Goal: Transaction & Acquisition: Book appointment/travel/reservation

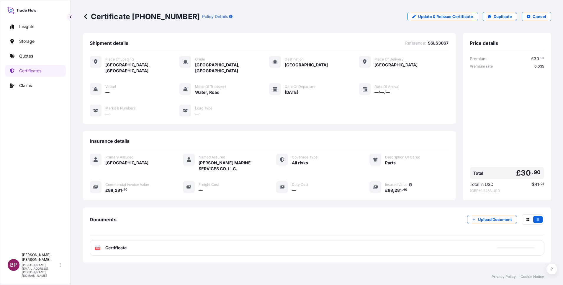
scroll to position [25, 0]
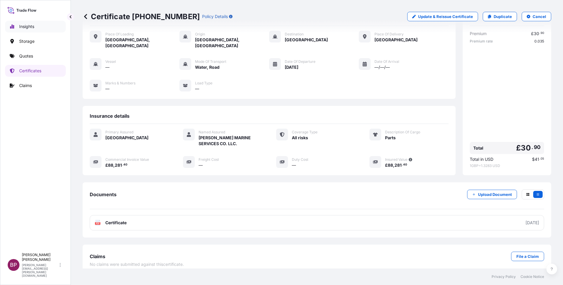
click at [35, 27] on link "Insights" at bounding box center [35, 27] width 61 height 12
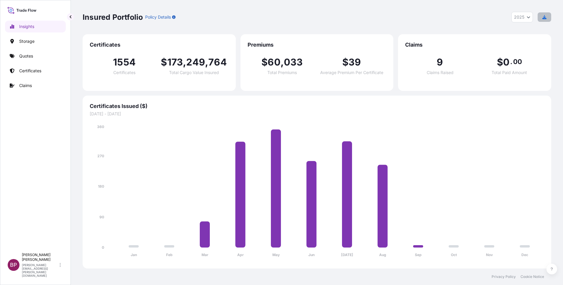
click at [545, 18] on icon "button" at bounding box center [544, 17] width 4 height 4
click at [527, 18] on icon "Year Selector" at bounding box center [528, 18] width 3 height 2
click at [525, 43] on div "2024" at bounding box center [522, 43] width 17 height 11
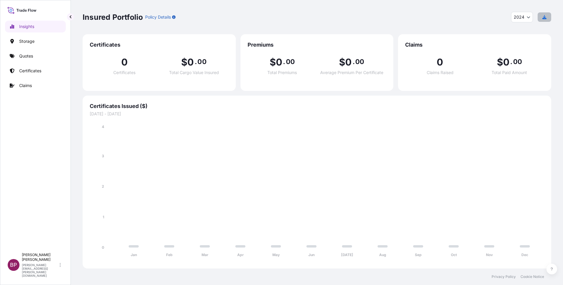
click at [545, 18] on icon "button" at bounding box center [544, 17] width 4 height 4
click at [527, 16] on icon "Year Selector" at bounding box center [528, 17] width 4 height 4
click at [523, 32] on div "2025" at bounding box center [521, 32] width 17 height 11
select select "2025"
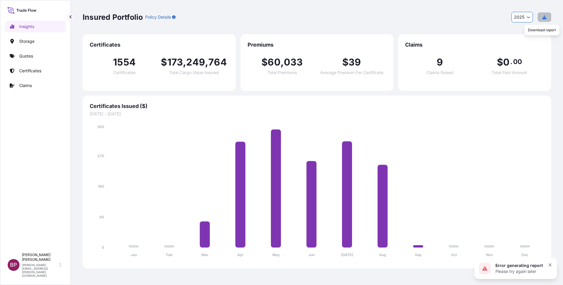
click at [544, 18] on icon "button" at bounding box center [544, 17] width 4 height 4
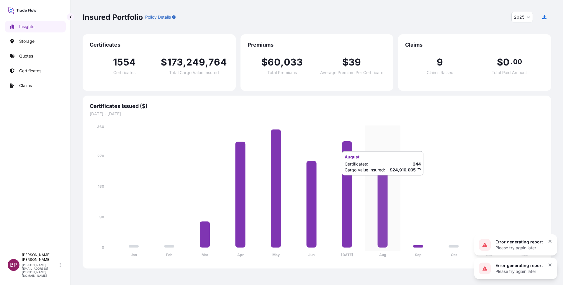
click at [382, 181] on icon at bounding box center [382, 206] width 10 height 83
drag, startPoint x: 382, startPoint y: 181, endPoint x: 383, endPoint y: 186, distance: 5.0
click at [383, 186] on icon at bounding box center [382, 206] width 10 height 83
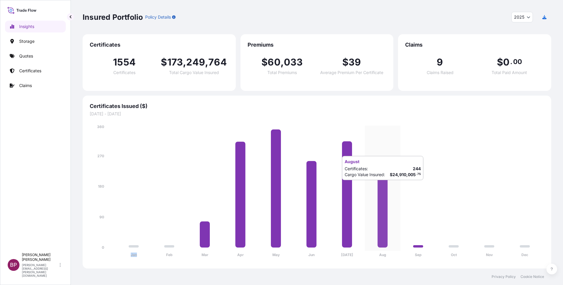
click at [383, 186] on icon at bounding box center [382, 206] width 10 height 83
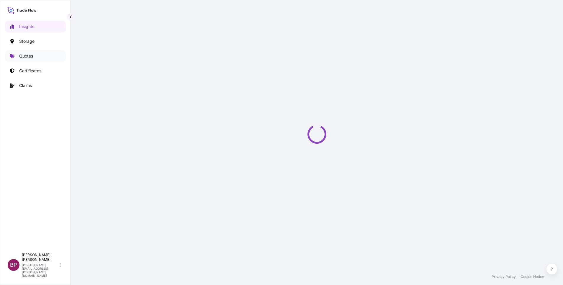
select select "2025"
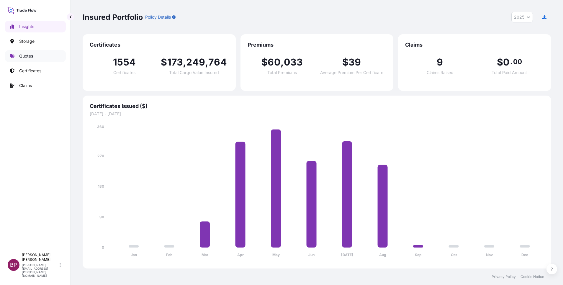
click at [24, 60] on link "Quotes" at bounding box center [35, 56] width 61 height 12
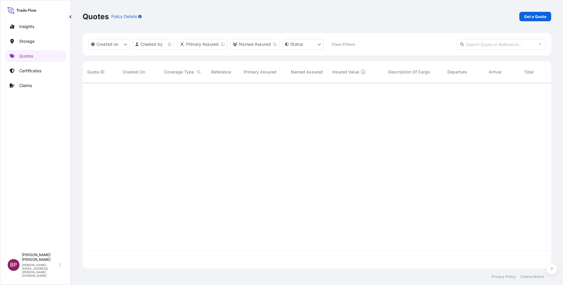
scroll to position [182, 461]
click at [540, 17] on p "Get a Quote" at bounding box center [535, 17] width 22 height 6
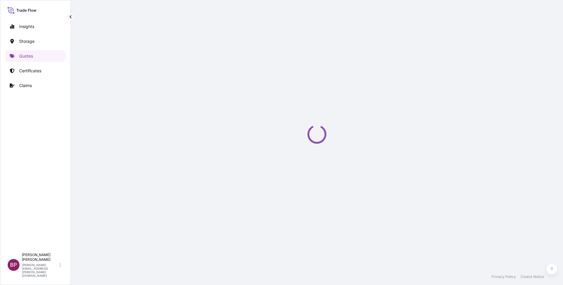
select select "Water"
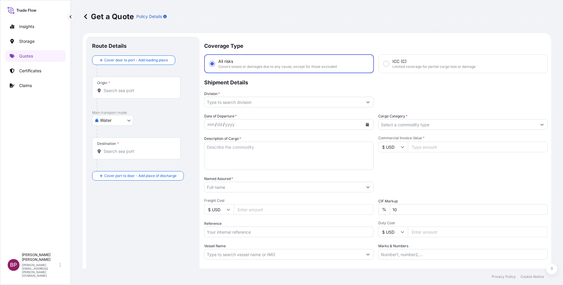
scroll to position [9, 0]
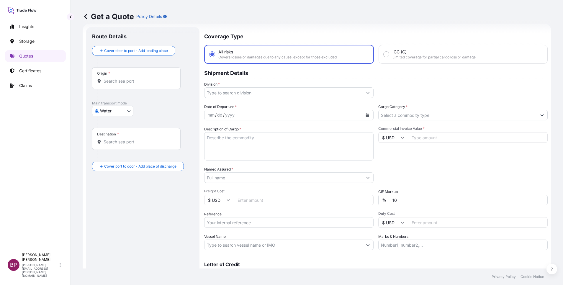
click at [400, 139] on icon at bounding box center [402, 138] width 4 height 4
click at [390, 172] on div "£ GBP" at bounding box center [389, 165] width 25 height 11
type input "£ GBP"
click at [435, 138] on input "Commercial Invoice Value *" at bounding box center [477, 137] width 140 height 11
paste input "157633"
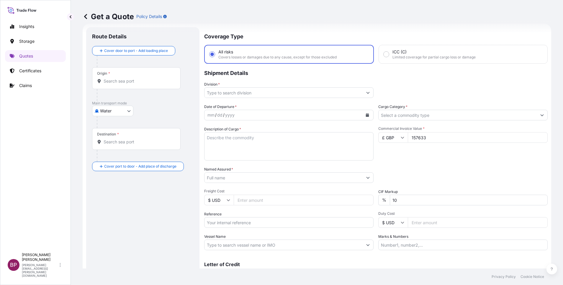
type input "157633"
click at [442, 116] on input "Cargo Category *" at bounding box center [457, 115] width 158 height 11
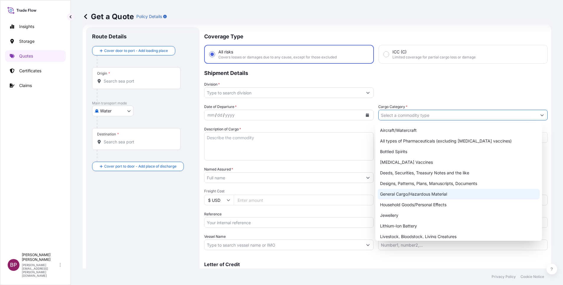
click at [427, 196] on div "General Cargo/Hazardous Material" at bounding box center [458, 194] width 162 height 11
type input "General Cargo/Hazardous Material"
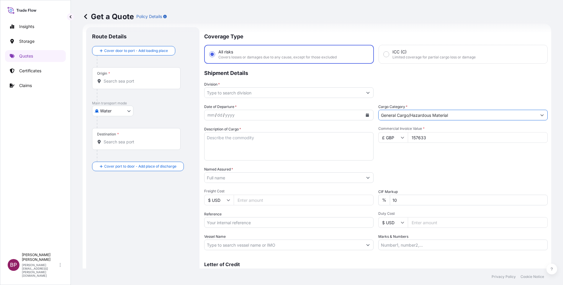
click at [366, 94] on icon "Show suggestions" at bounding box center [368, 93] width 4 height 4
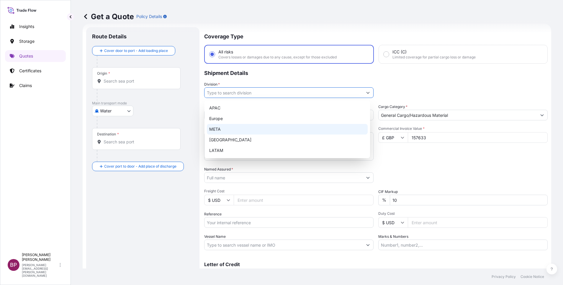
click at [267, 130] on div "META" at bounding box center [287, 129] width 161 height 11
type input "META"
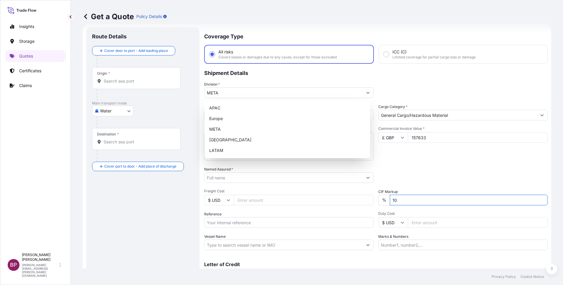
drag, startPoint x: 404, startPoint y: 202, endPoint x: 346, endPoint y: 201, distance: 58.4
click at [374, 199] on div "Date of Departure * mm / dd / yyyy Cargo Category * General Cargo/Hazardous Mat…" at bounding box center [375, 177] width 343 height 146
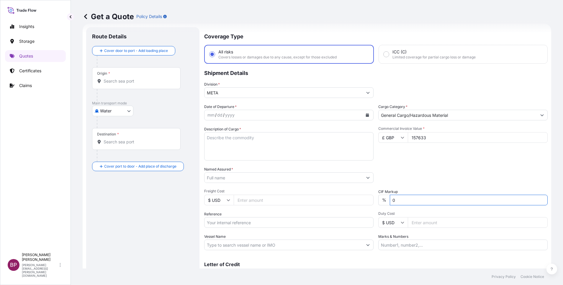
type input "0"
click at [406, 171] on div "Packing Category Type to search a container mode Please select a primary mode o…" at bounding box center [462, 174] width 169 height 17
click at [263, 147] on textarea "Description of Cargo *" at bounding box center [288, 146] width 169 height 28
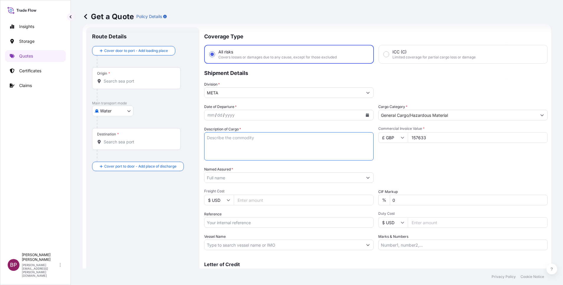
paste textarea "Parts"
type textarea "Parts"
drag, startPoint x: 256, startPoint y: 224, endPoint x: 265, endPoint y: 223, distance: 9.0
click at [256, 224] on input "Reference" at bounding box center [288, 222] width 169 height 11
paste input "SSLS3065"
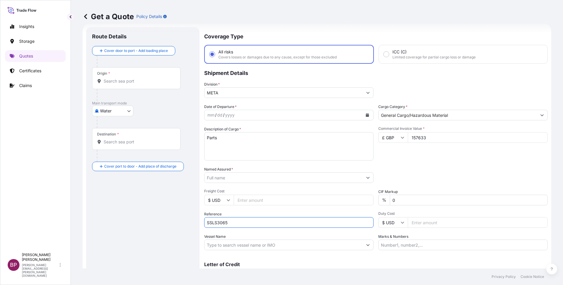
type input "SSLS3065"
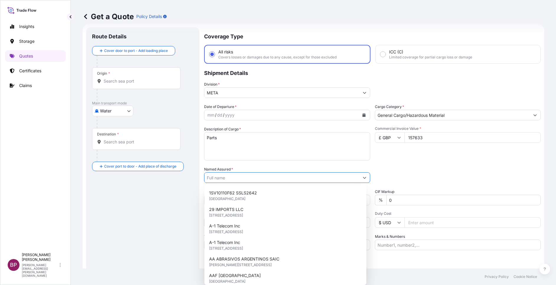
click at [240, 172] on input "Named Assured *" at bounding box center [281, 177] width 155 height 11
paste input "[PERSON_NAME] MARINE SERVICES CO. LLC."
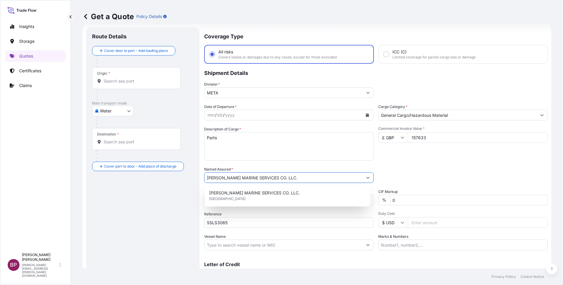
type input "[PERSON_NAME] MARINE SERVICES CO. LLC."
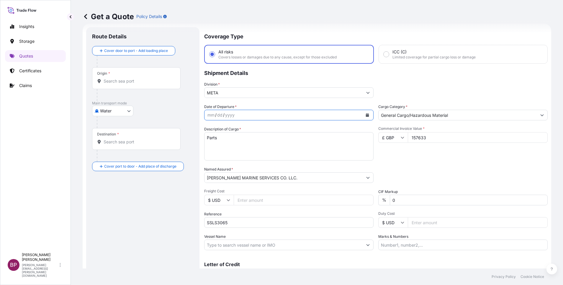
click at [366, 116] on icon "Calendar" at bounding box center [367, 115] width 3 height 4
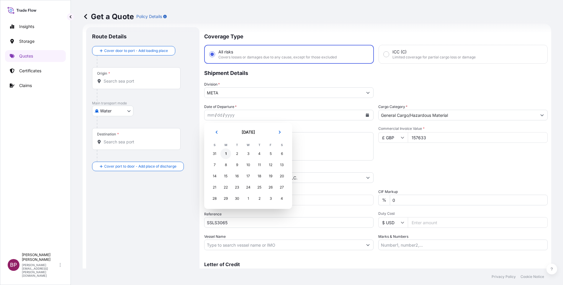
click at [224, 152] on div "1" at bounding box center [225, 153] width 11 height 11
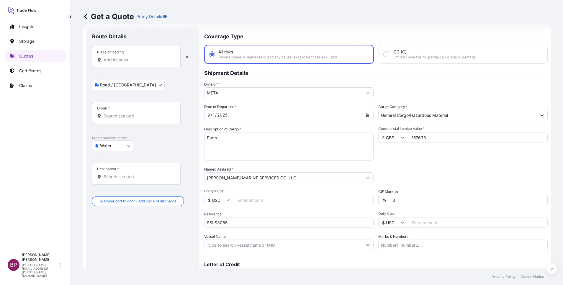
click at [139, 62] on input "Place of loading" at bounding box center [138, 60] width 70 height 6
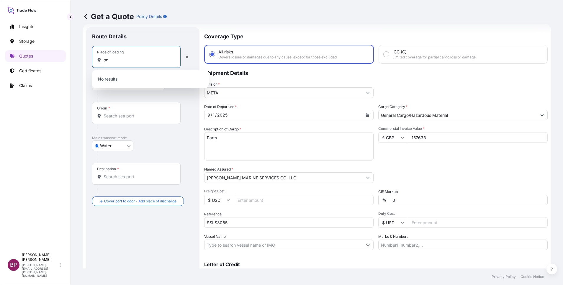
type input "o"
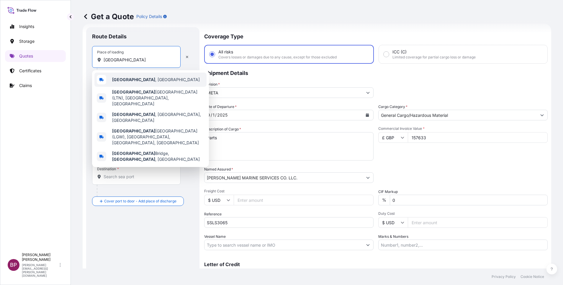
click at [139, 80] on div "[GEOGRAPHIC_DATA] , [GEOGRAPHIC_DATA]" at bounding box center [150, 80] width 112 height 14
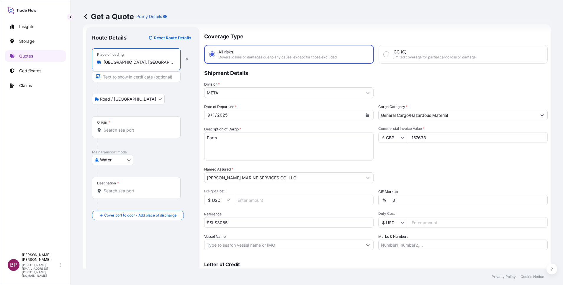
type input "[GEOGRAPHIC_DATA], [GEOGRAPHIC_DATA]"
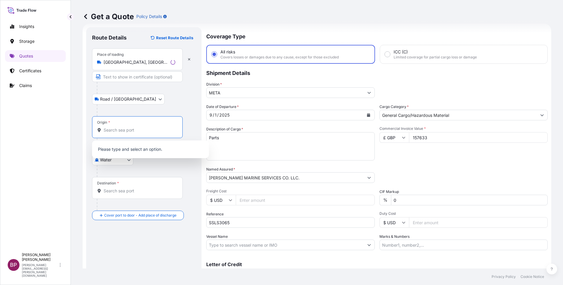
click at [125, 128] on input "Origin *" at bounding box center [139, 130] width 72 height 6
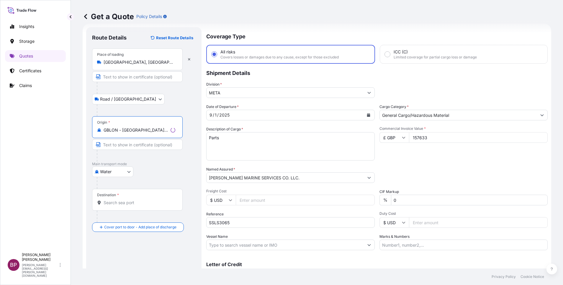
type input "GBLON - [GEOGRAPHIC_DATA], [GEOGRAPHIC_DATA]"
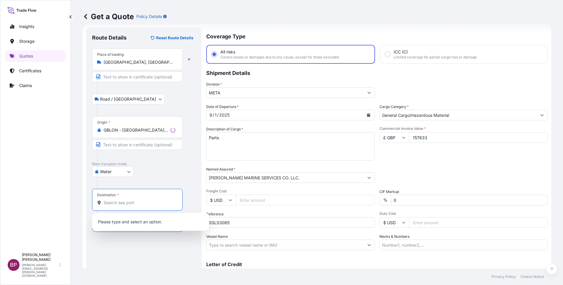
click at [131, 205] on input "Destination *" at bounding box center [139, 203] width 72 height 6
paste input "[GEOGRAPHIC_DATA]"
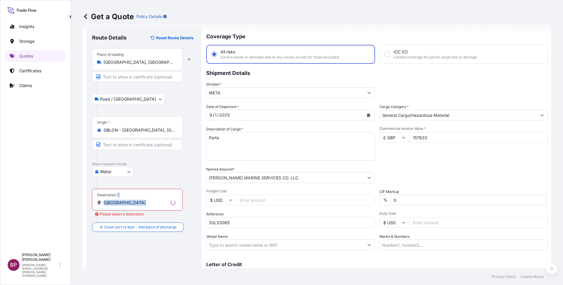
drag, startPoint x: 137, startPoint y: 198, endPoint x: 79, endPoint y: 199, distance: 58.1
click at [79, 199] on div "Get a Quote Policy Details Route Details Reset Route Details Place of loading […" at bounding box center [317, 134] width 492 height 268
drag, startPoint x: 79, startPoint y: 199, endPoint x: 139, endPoint y: 203, distance: 60.3
click at [139, 203] on input "[GEOGRAPHIC_DATA]" at bounding box center [138, 203] width 70 height 6
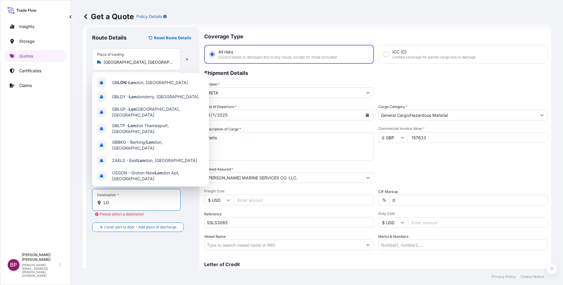
type input "L"
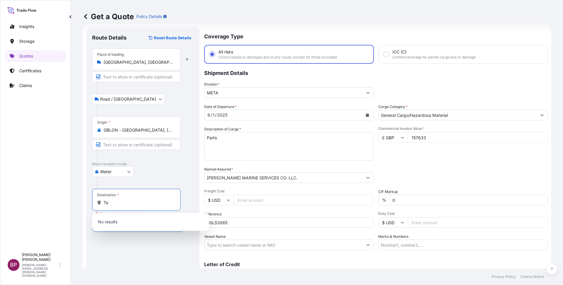
type input "T"
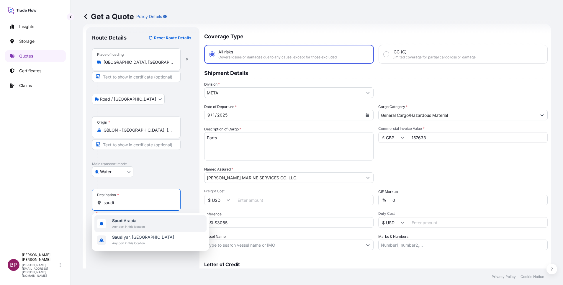
click at [131, 228] on span "Any port in this location" at bounding box center [128, 227] width 33 height 6
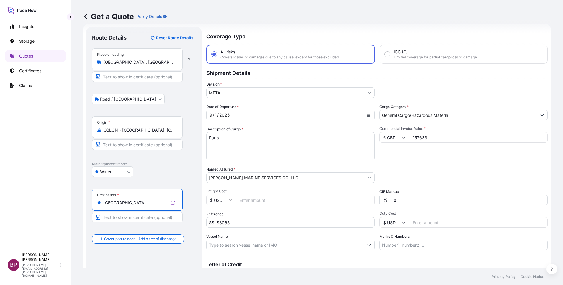
type input "[GEOGRAPHIC_DATA]"
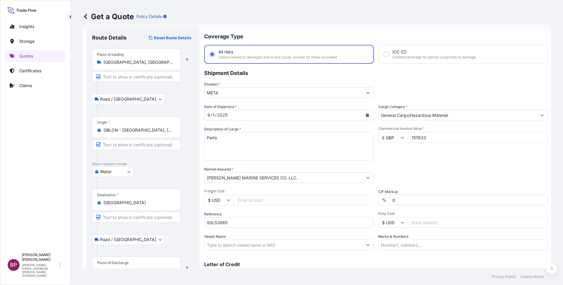
click at [122, 260] on div "Place of Discharge" at bounding box center [113, 262] width 32 height 5
click at [122, 267] on input "Place of Discharge" at bounding box center [138, 270] width 70 height 6
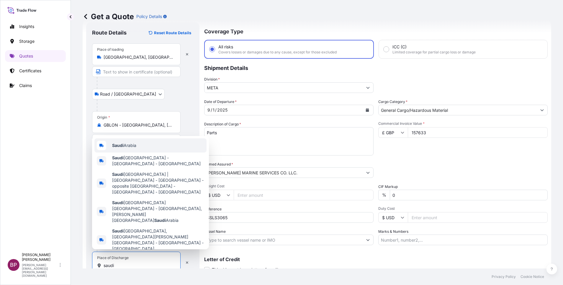
click at [132, 148] on span "[GEOGRAPHIC_DATA]" at bounding box center [124, 145] width 24 height 6
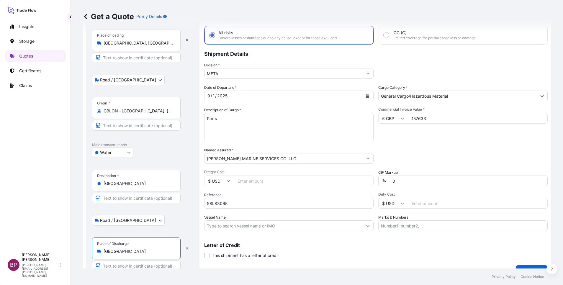
scroll to position [41, 0]
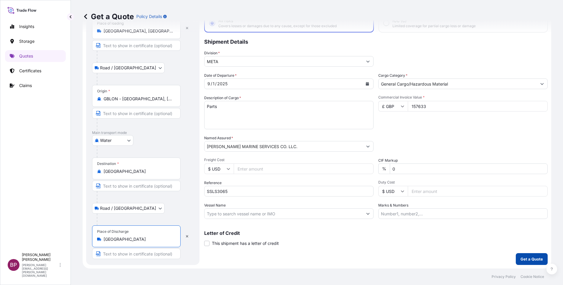
type input "[GEOGRAPHIC_DATA]"
click at [524, 261] on p "Get a Quote" at bounding box center [531, 259] width 22 height 6
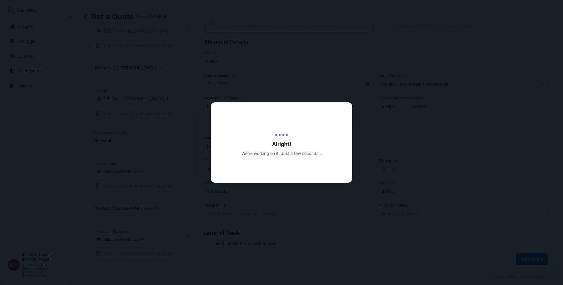
select select "Road / [GEOGRAPHIC_DATA]"
select select "Water"
select select "Road / [GEOGRAPHIC_DATA]"
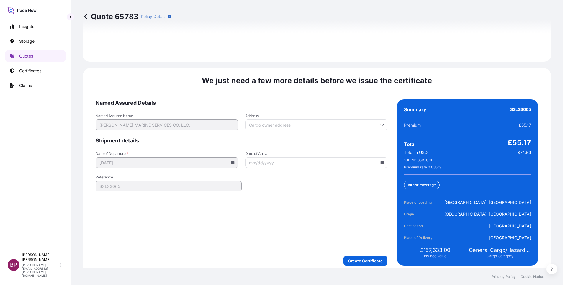
scroll to position [905, 0]
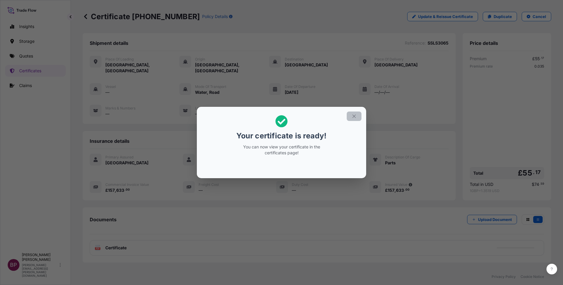
click at [353, 118] on icon "button" at bounding box center [353, 116] width 5 height 5
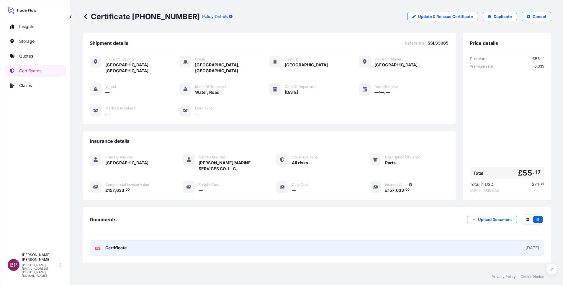
click at [116, 245] on span "Certificate" at bounding box center [115, 248] width 21 height 6
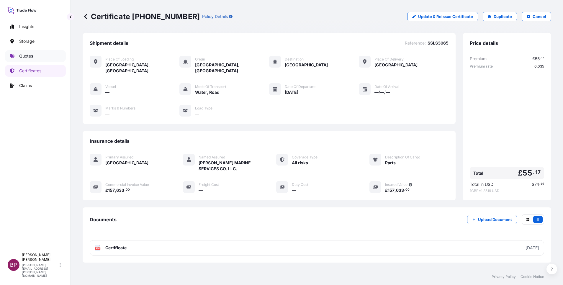
click at [29, 56] on p "Quotes" at bounding box center [26, 56] width 14 height 6
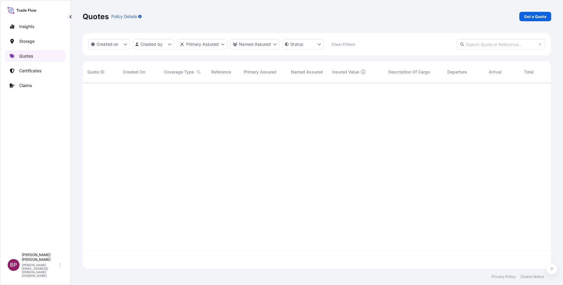
scroll to position [182, 461]
click at [534, 18] on p "Get a Quote" at bounding box center [535, 17] width 22 height 6
select select "Water"
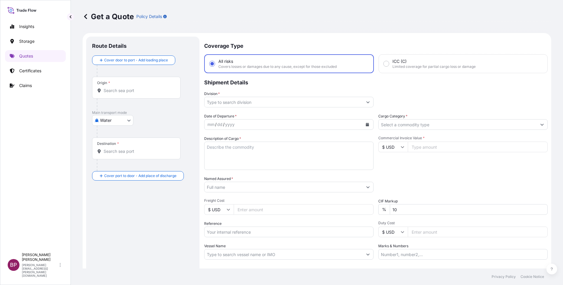
scroll to position [9, 0]
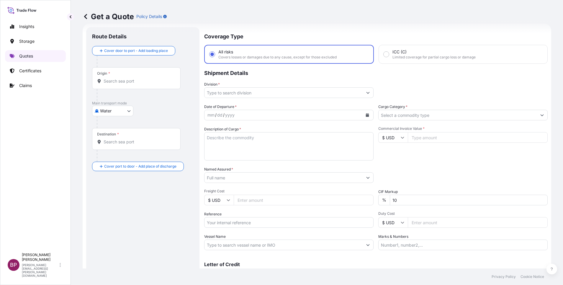
click at [36, 58] on link "Quotes" at bounding box center [35, 56] width 61 height 12
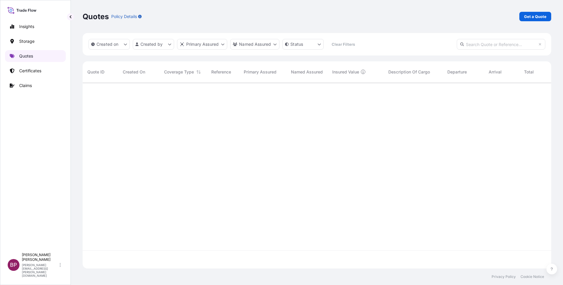
scroll to position [182, 461]
click at [541, 15] on p "Get a Quote" at bounding box center [535, 17] width 22 height 6
select select "Water"
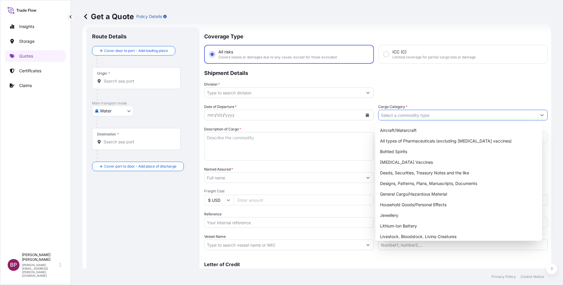
drag, startPoint x: 473, startPoint y: 115, endPoint x: 460, endPoint y: 131, distance: 21.0
click at [473, 115] on input "Cargo Category *" at bounding box center [457, 115] width 158 height 11
click at [426, 197] on div "General Cargo/Hazardous Material" at bounding box center [458, 194] width 162 height 11
type input "General Cargo/Hazardous Material"
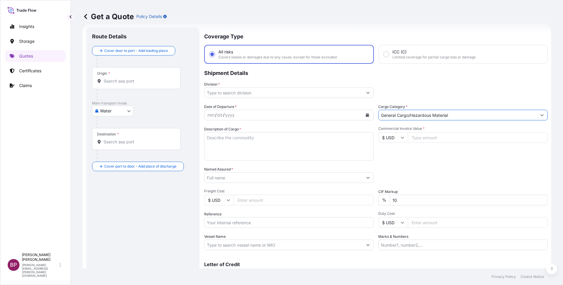
click at [362, 92] on button "Show suggestions" at bounding box center [367, 92] width 11 height 11
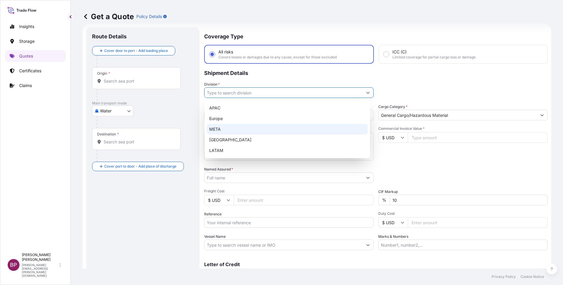
click at [258, 126] on div "META" at bounding box center [287, 129] width 161 height 11
type input "META"
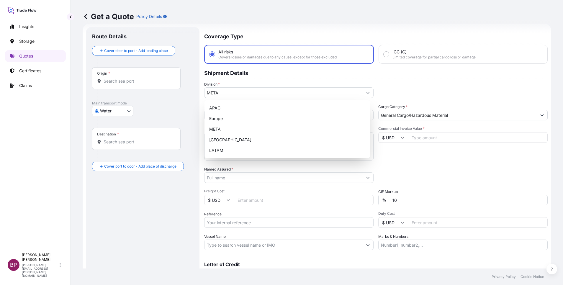
click at [400, 137] on icon at bounding box center [402, 138] width 4 height 4
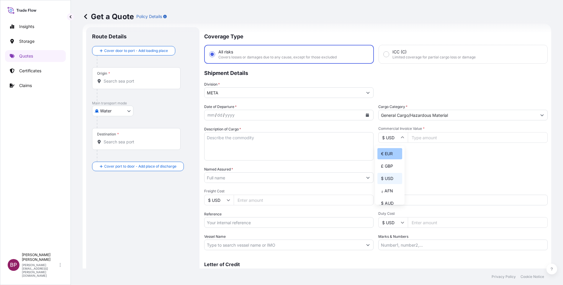
click at [386, 157] on div "€ EUR" at bounding box center [389, 153] width 25 height 11
type input "€ EUR"
click at [436, 139] on input "Commercial Invoice Value *" at bounding box center [477, 137] width 140 height 11
type input "230336.10"
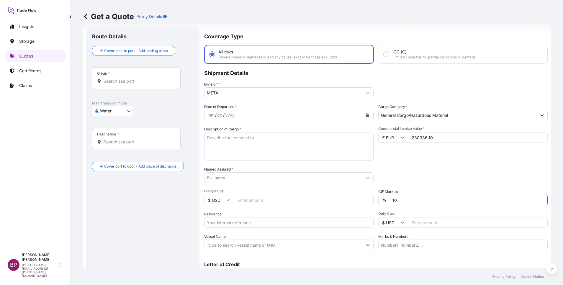
drag, startPoint x: 390, startPoint y: 202, endPoint x: 375, endPoint y: 193, distance: 16.9
click at [384, 199] on div "% 10" at bounding box center [462, 200] width 169 height 11
type input "0"
click at [450, 165] on div "Date of Departure * mm / dd / yyyy Cargo Category * General Cargo/Hazardous Mat…" at bounding box center [375, 177] width 343 height 146
click at [249, 149] on textarea "Description of Cargo *" at bounding box center [288, 146] width 169 height 28
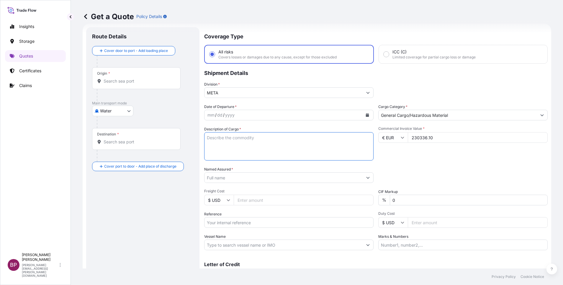
paste textarea "Parts"
type textarea "Parts"
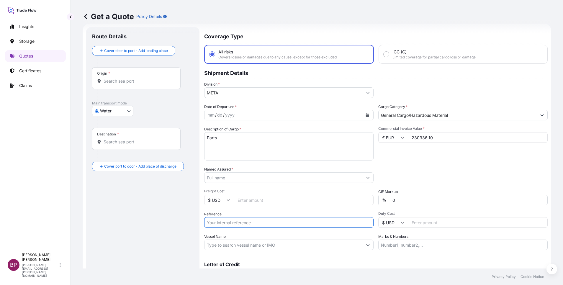
click at [252, 223] on input "Reference" at bounding box center [288, 222] width 169 height 11
paste input "SSLS3072"
type input "SSLS3072"
click at [240, 180] on input "Named Assured *" at bounding box center [283, 177] width 158 height 11
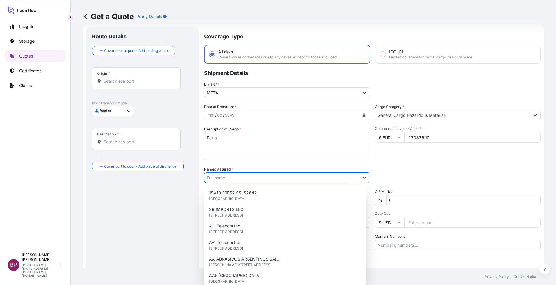
paste input "[PERSON_NAME] MARINE SERVICES CO. LLC"
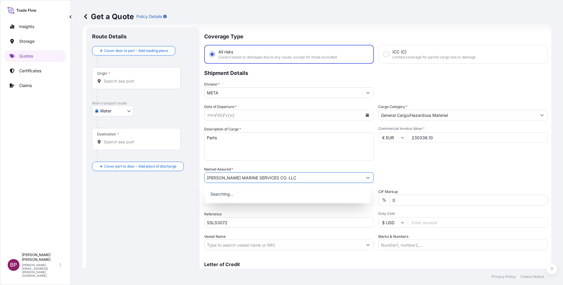
type input "[PERSON_NAME] MARINE SERVICES CO. LLC"
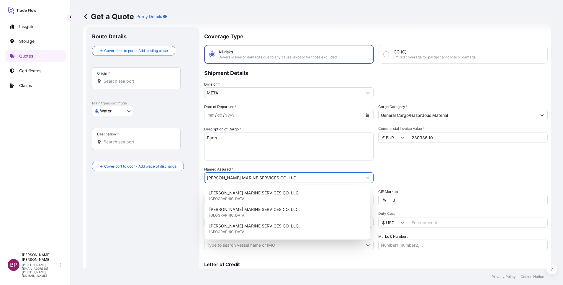
click at [366, 115] on icon "Calendar" at bounding box center [367, 115] width 3 height 4
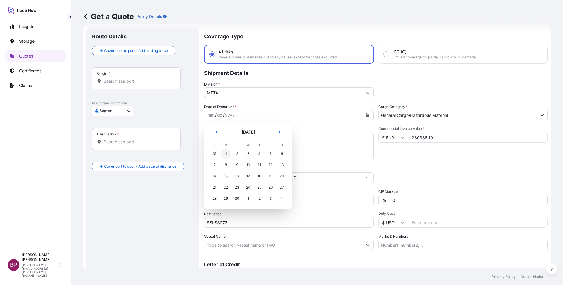
click at [226, 155] on div "1" at bounding box center [225, 153] width 11 height 11
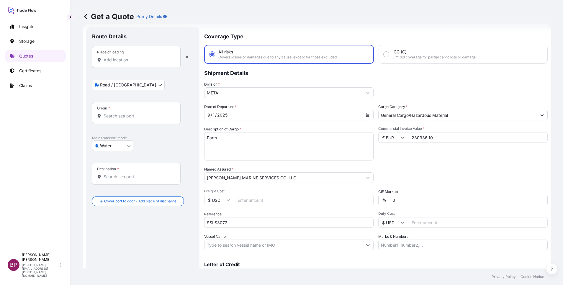
click at [126, 62] on input "Place of loading" at bounding box center [138, 60] width 70 height 6
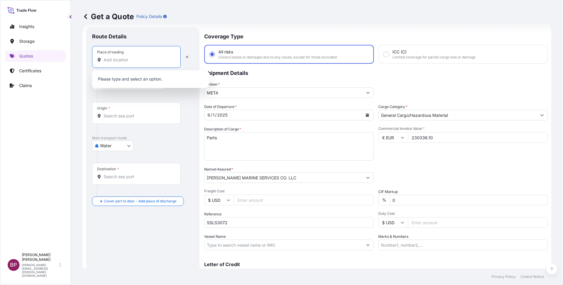
paste input "[GEOGRAPHIC_DATA]"
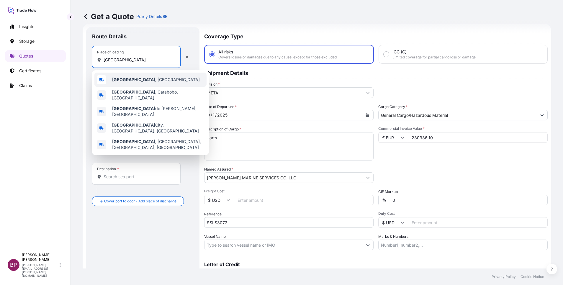
click at [149, 82] on div "[GEOGRAPHIC_DATA] , [GEOGRAPHIC_DATA]" at bounding box center [150, 80] width 112 height 14
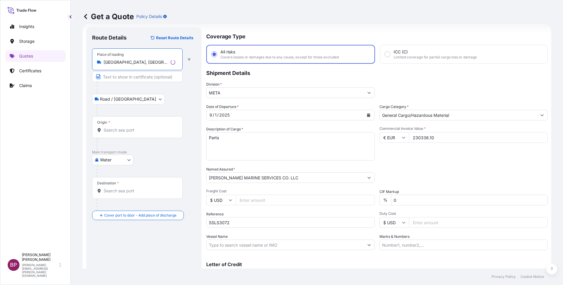
type input "[GEOGRAPHIC_DATA], [GEOGRAPHIC_DATA]"
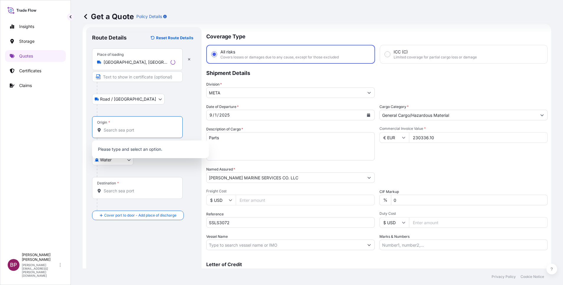
click at [135, 131] on input "Origin *" at bounding box center [139, 130] width 72 height 6
paste input "[GEOGRAPHIC_DATA]"
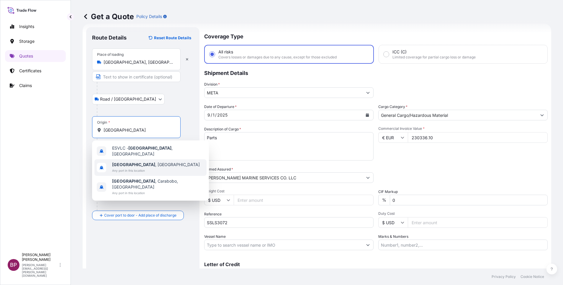
click at [140, 162] on span "[GEOGRAPHIC_DATA] , [GEOGRAPHIC_DATA]" at bounding box center [156, 165] width 88 height 6
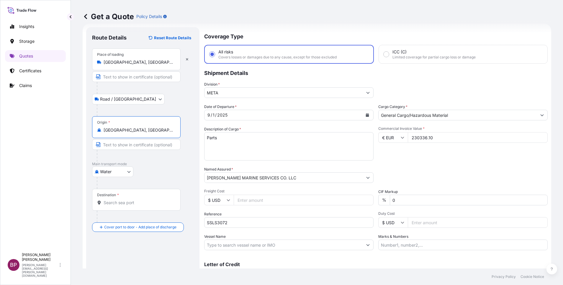
type input "[GEOGRAPHIC_DATA], [GEOGRAPHIC_DATA]"
click at [135, 204] on input "Destination *" at bounding box center [138, 203] width 70 height 6
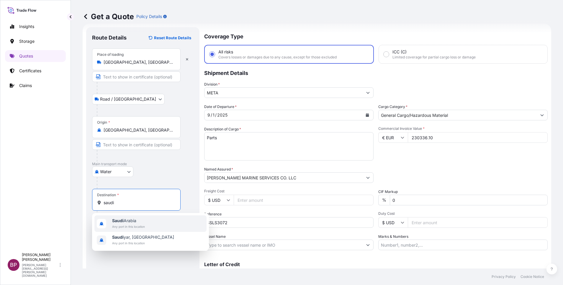
click at [157, 222] on div "[GEOGRAPHIC_DATA] Any port in this location" at bounding box center [150, 223] width 112 height 17
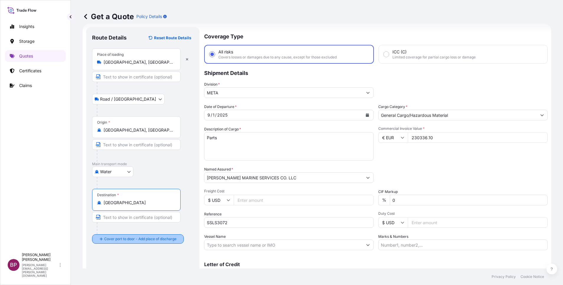
type input "[GEOGRAPHIC_DATA]"
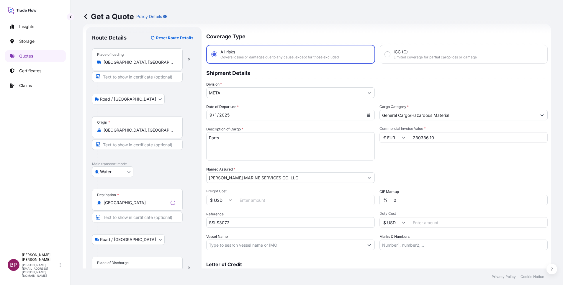
click at [136, 260] on div "Place of Discharge" at bounding box center [137, 268] width 91 height 22
click at [136, 267] on input "Place of Discharge" at bounding box center [139, 270] width 72 height 6
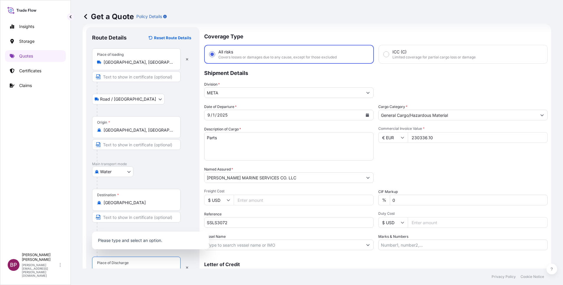
scroll to position [14, 0]
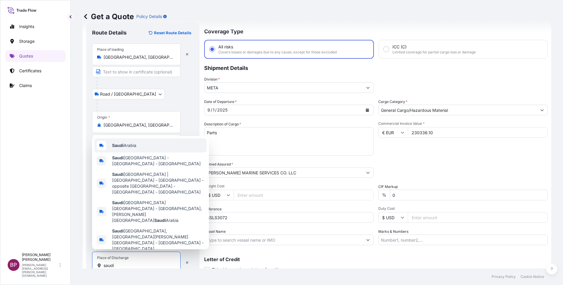
click at [136, 148] on span "[GEOGRAPHIC_DATA]" at bounding box center [124, 145] width 24 height 6
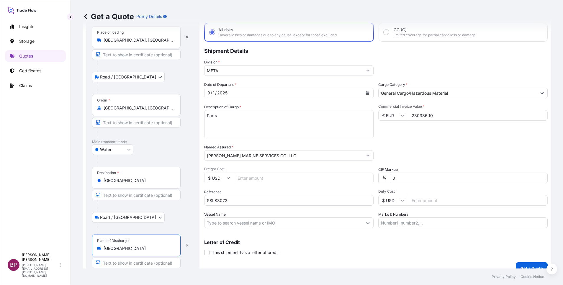
scroll to position [41, 0]
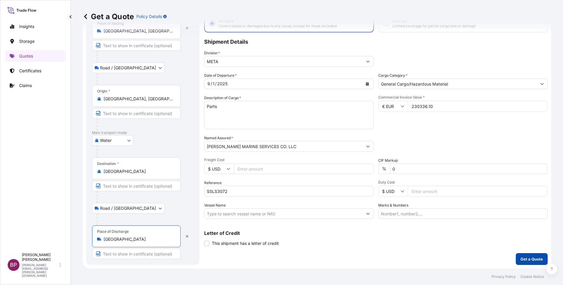
type input "[GEOGRAPHIC_DATA]"
click at [527, 259] on p "Get a Quote" at bounding box center [531, 259] width 22 height 6
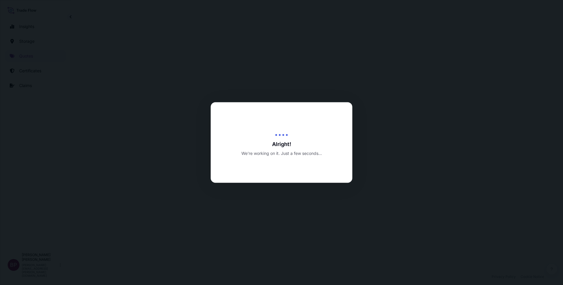
select select "Road / [GEOGRAPHIC_DATA]"
select select "Water"
select select "Road / [GEOGRAPHIC_DATA]"
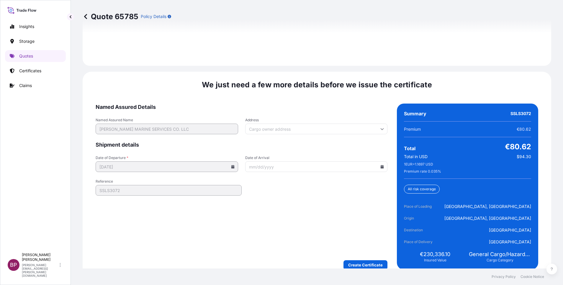
scroll to position [905, 0]
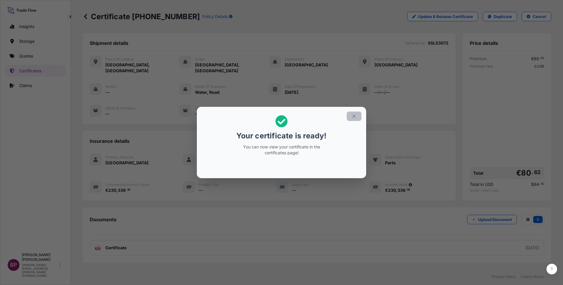
click at [354, 116] on icon "button" at bounding box center [353, 116] width 5 height 5
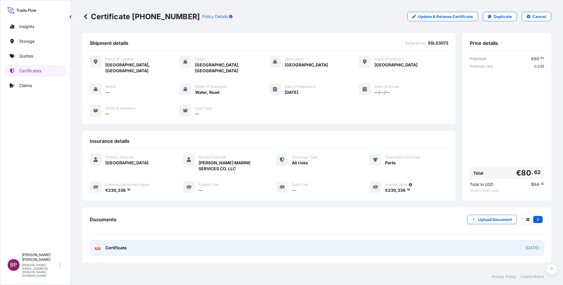
click at [108, 245] on span "Certificate" at bounding box center [115, 248] width 21 height 6
